Goal: Information Seeking & Learning: Learn about a topic

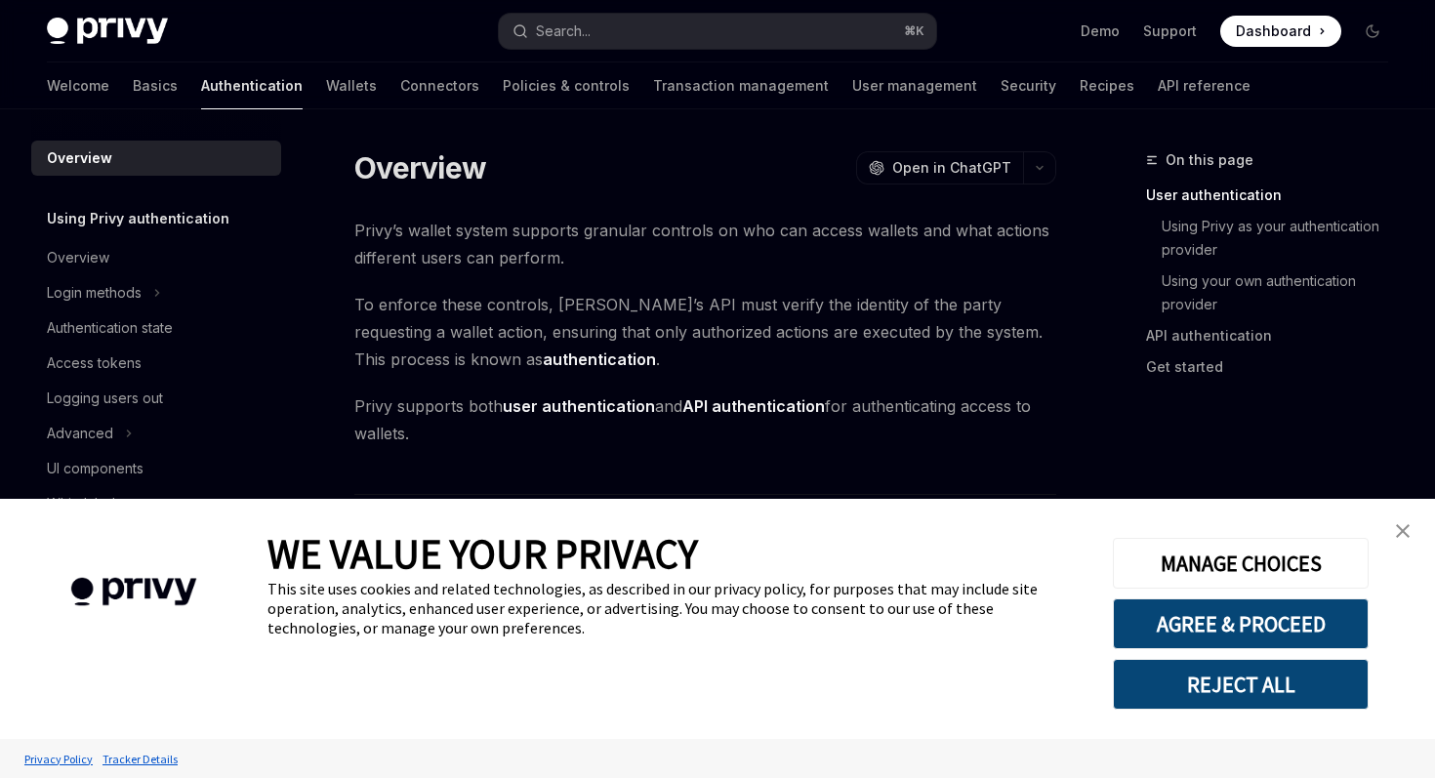
scroll to position [430, 0]
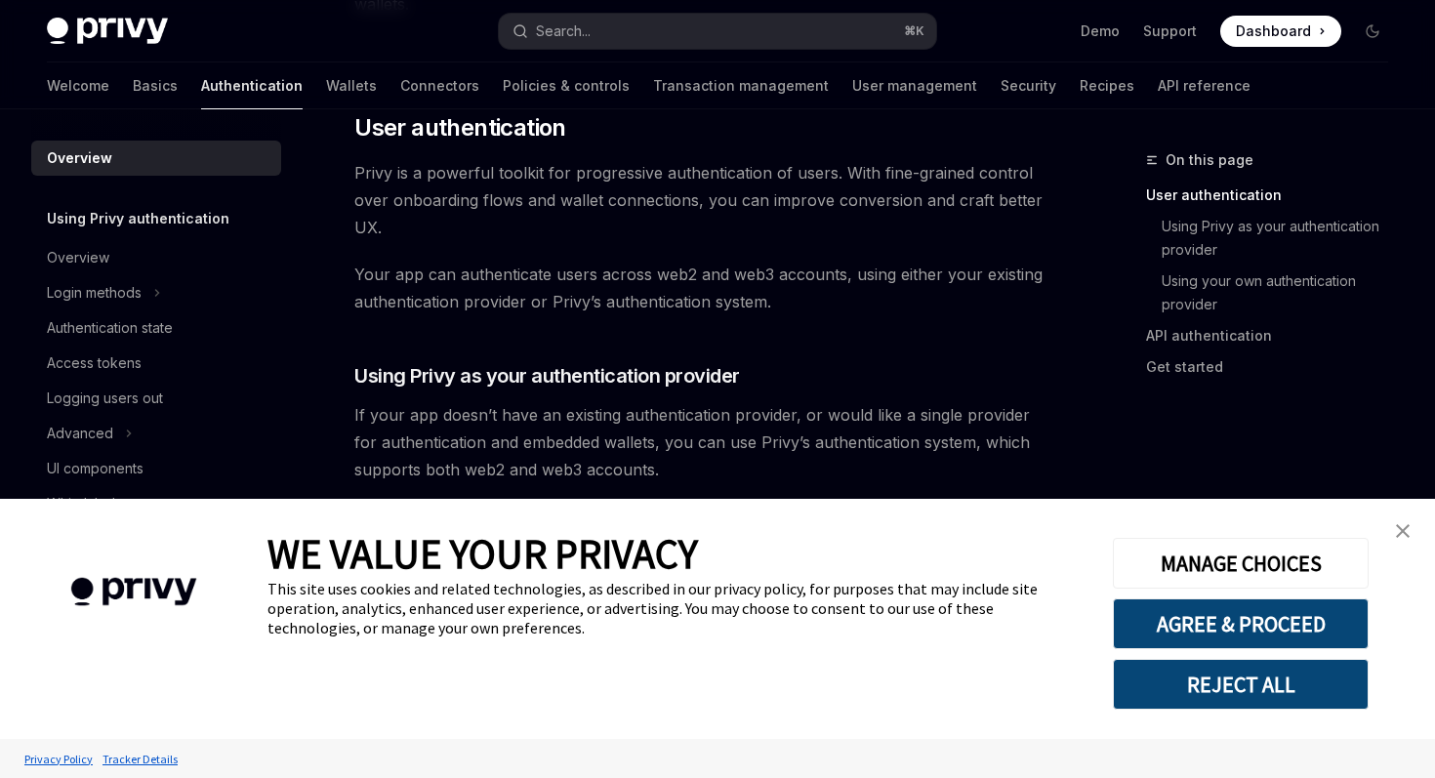
click at [1396, 528] on img "close banner" at bounding box center [1403, 531] width 14 height 14
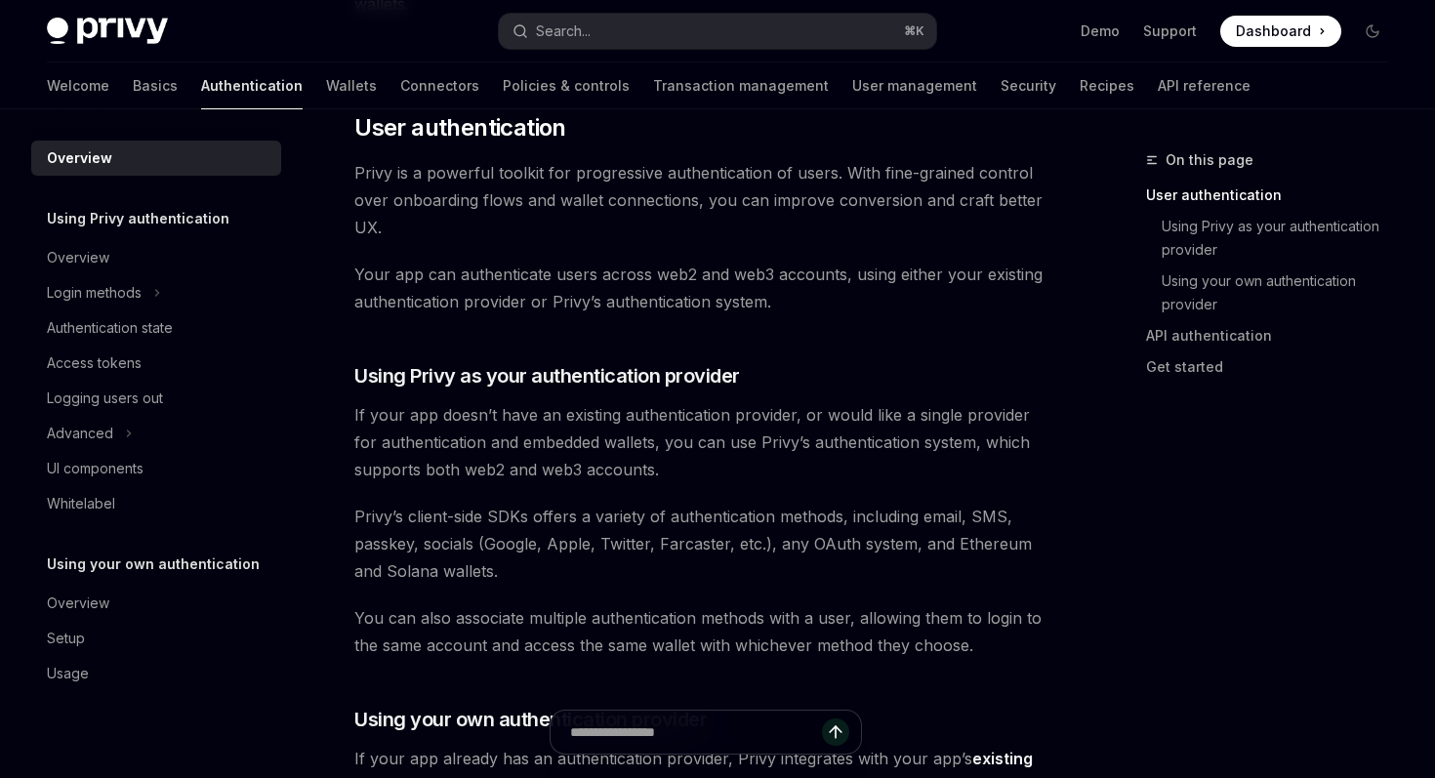
click at [387, 278] on span "Your app can authenticate users across web2 and web3 accounts, using either you…" at bounding box center [705, 288] width 702 height 55
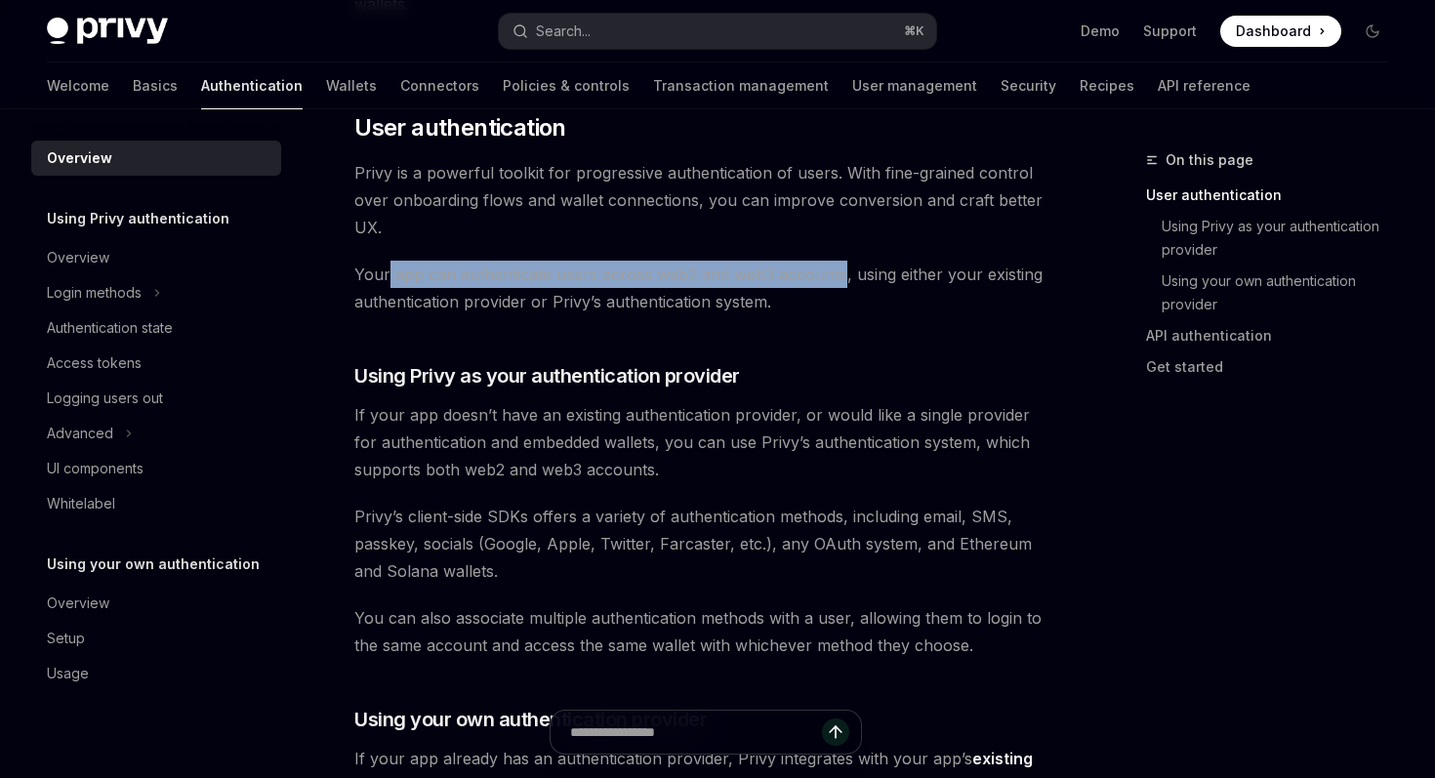
drag, startPoint x: 387, startPoint y: 278, endPoint x: 820, endPoint y: 278, distance: 433.4
click at [820, 278] on span "Your app can authenticate users across web2 and web3 accounts, using either you…" at bounding box center [705, 288] width 702 height 55
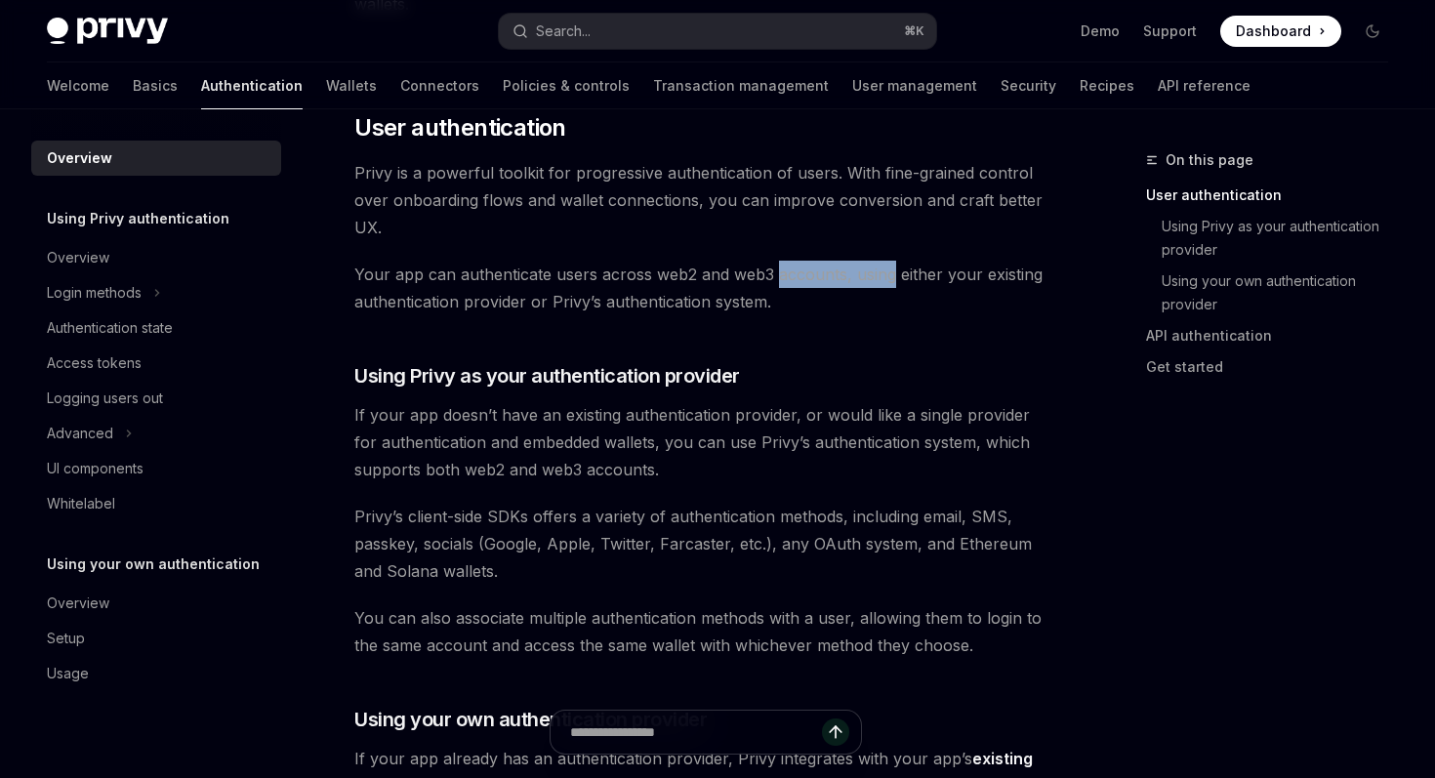
drag, startPoint x: 820, startPoint y: 278, endPoint x: 901, endPoint y: 278, distance: 81.0
click at [901, 278] on span "Your app can authenticate users across web2 and web3 accounts, using either you…" at bounding box center [705, 288] width 702 height 55
click at [490, 184] on span "Privy is a powerful toolkit for progressive authentication of users. With fine-…" at bounding box center [705, 200] width 702 height 82
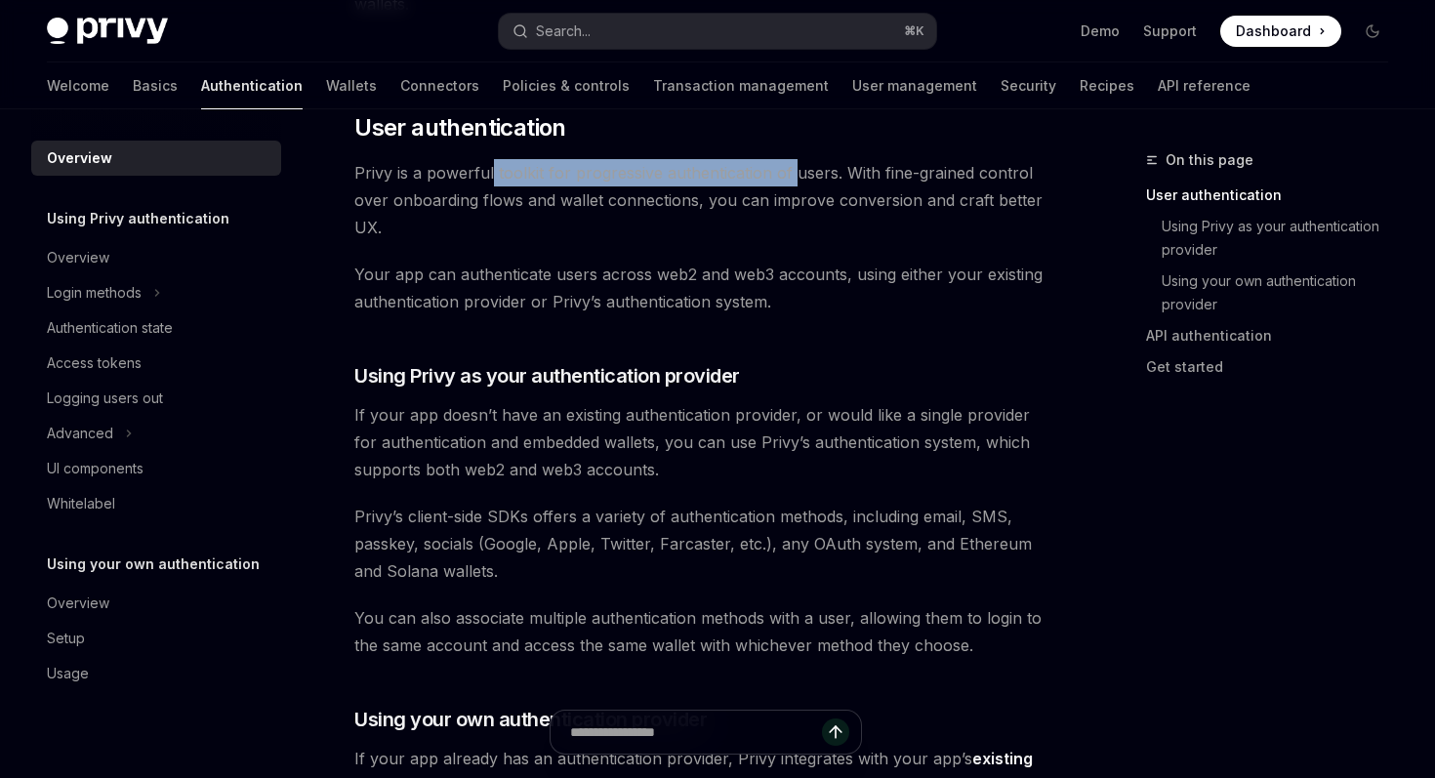
drag, startPoint x: 490, startPoint y: 184, endPoint x: 784, endPoint y: 184, distance: 293.8
click at [784, 184] on span "Privy is a powerful toolkit for progressive authentication of users. With fine-…" at bounding box center [705, 200] width 702 height 82
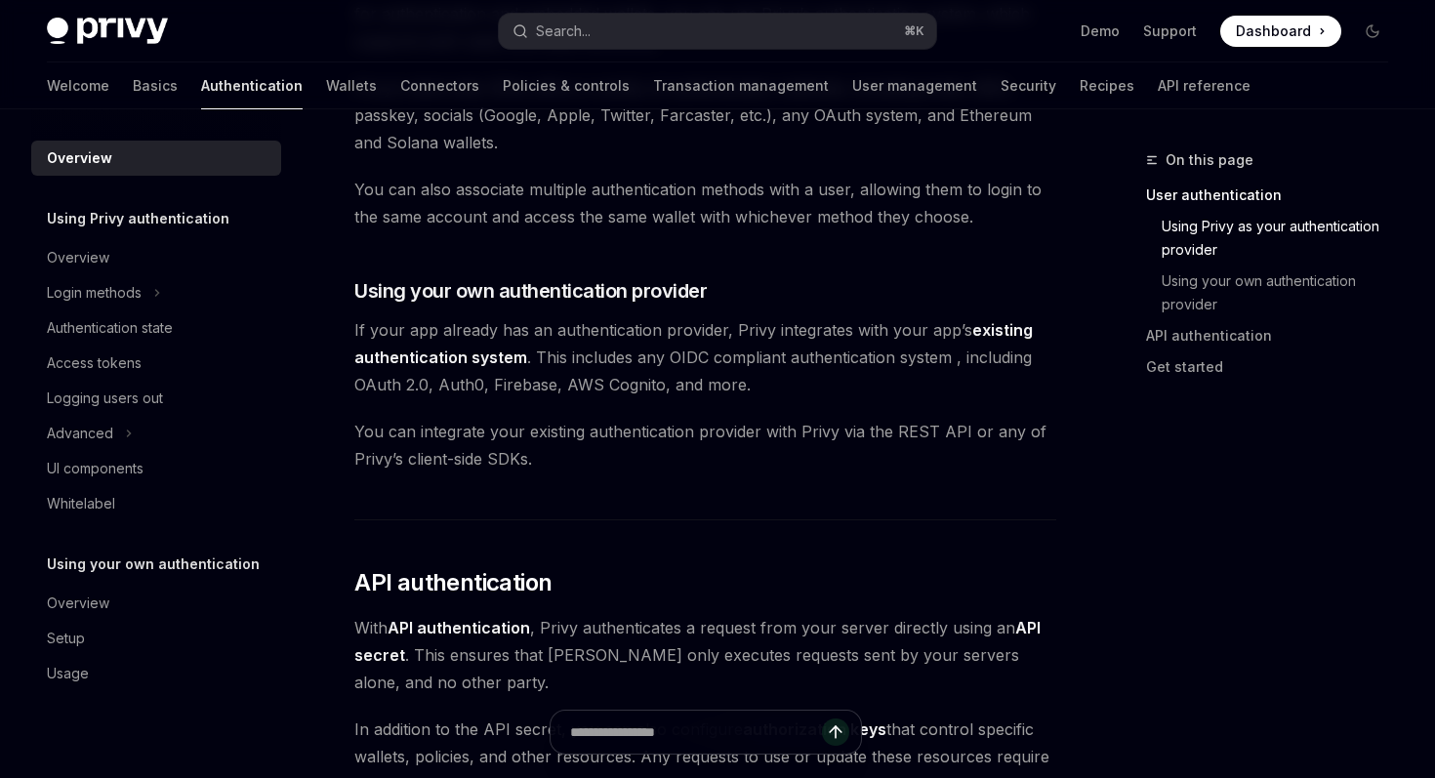
scroll to position [885, 0]
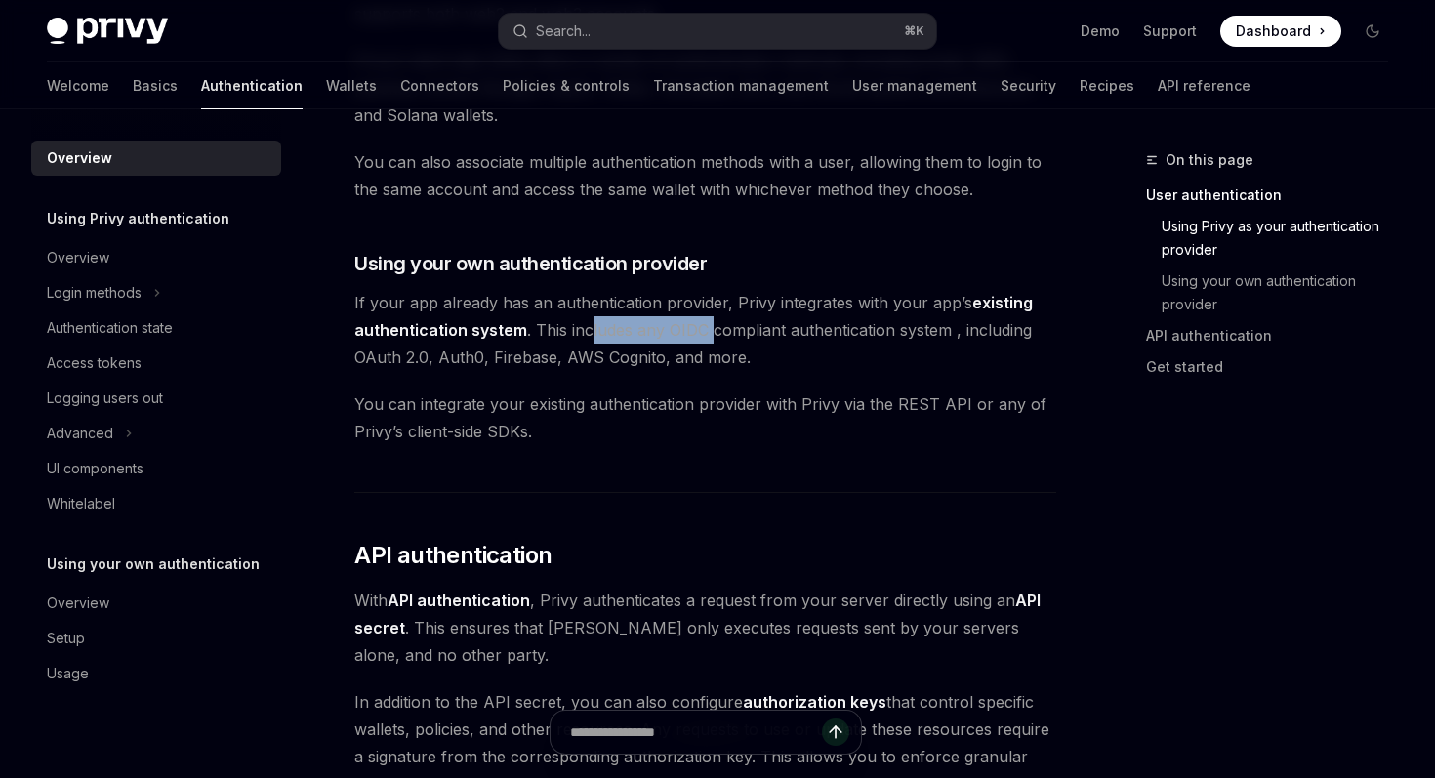
drag, startPoint x: 593, startPoint y: 333, endPoint x: 723, endPoint y: 333, distance: 130.8
click at [721, 333] on span "If your app already has an authentication provider, Privy integrates with your …" at bounding box center [705, 330] width 702 height 82
click at [723, 333] on span "If your app already has an authentication provider, Privy integrates with your …" at bounding box center [705, 330] width 702 height 82
click at [598, 349] on span "If your app already has an authentication provider, Privy integrates with your …" at bounding box center [705, 330] width 702 height 82
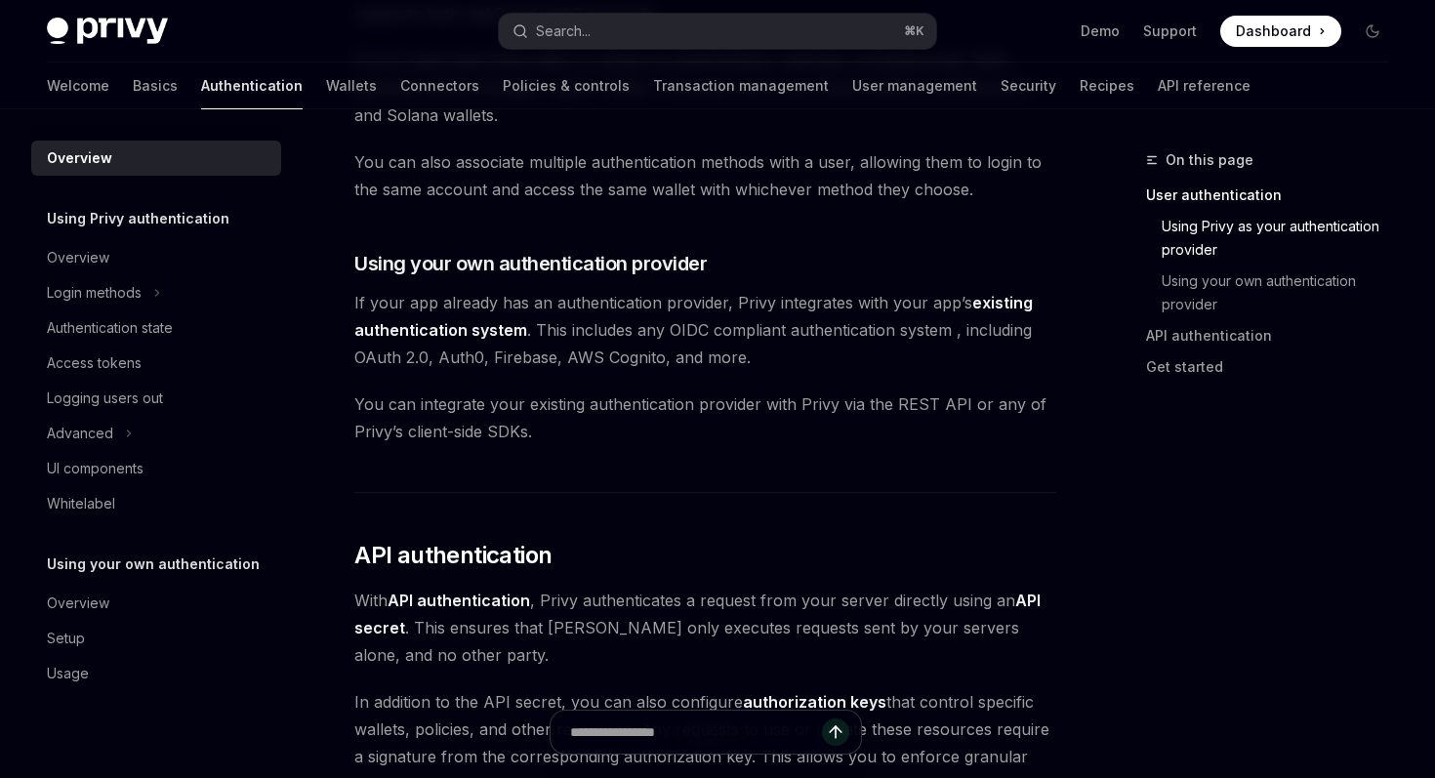
click at [585, 373] on div "Privy’s wallet system supports granular controls on who can access wallets and …" at bounding box center [705, 303] width 702 height 1944
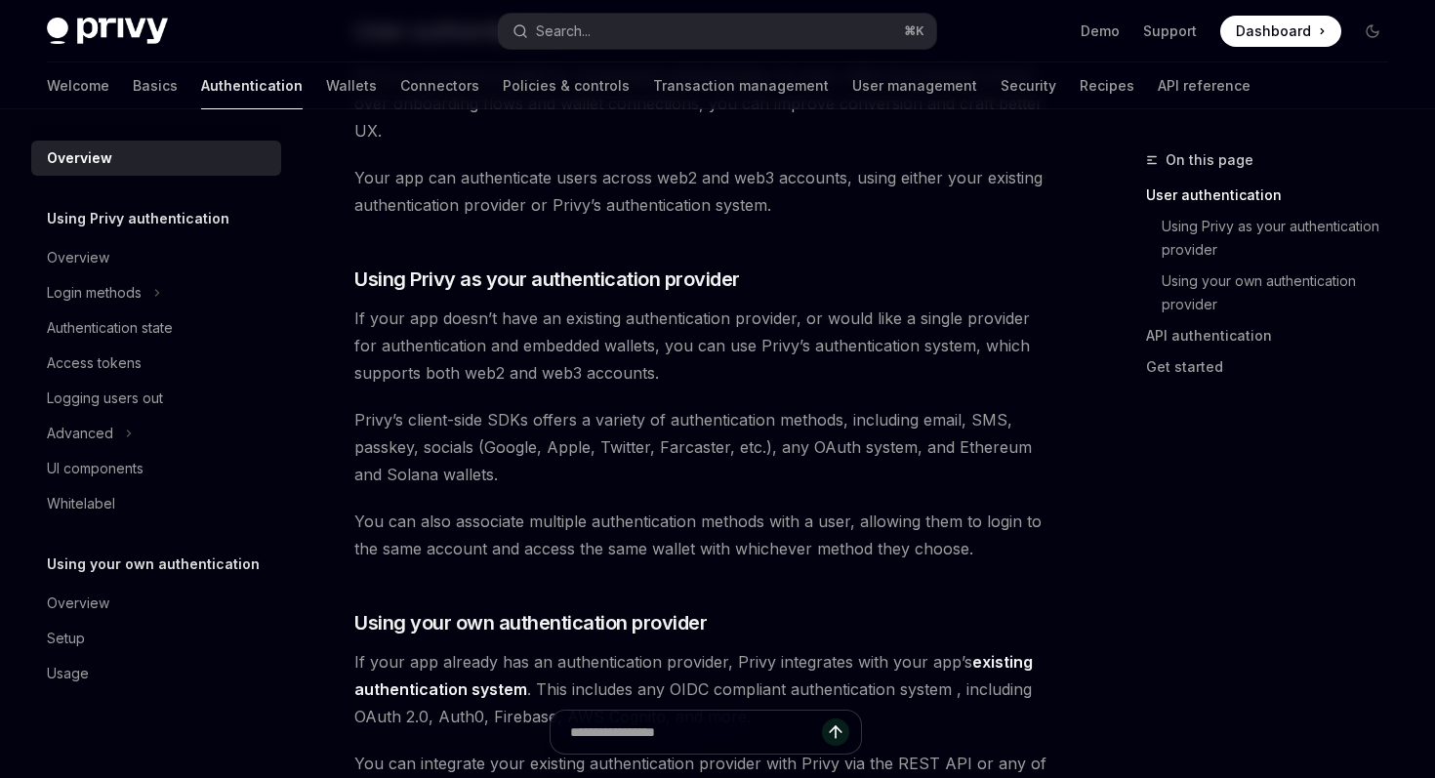
scroll to position [0, 0]
